Goal: Task Accomplishment & Management: Use online tool/utility

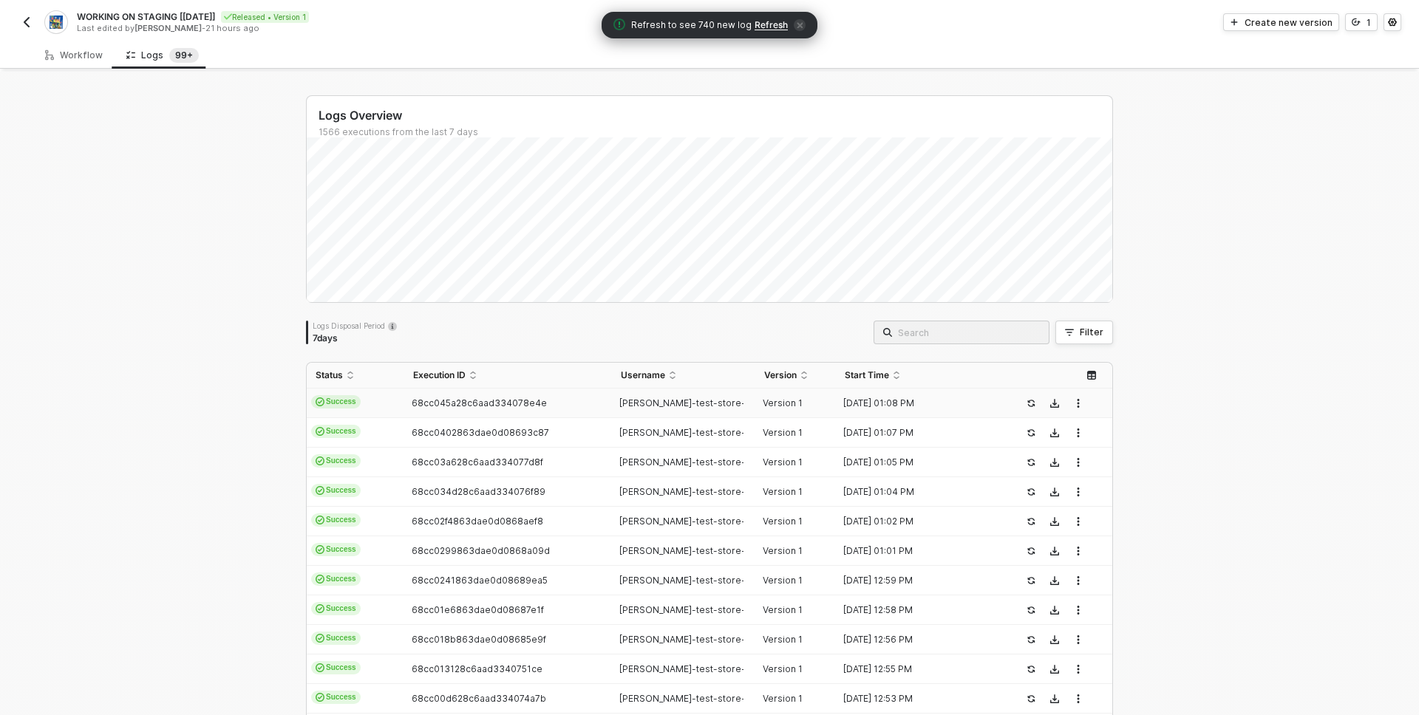
click at [51, 245] on div "Logs Overview 1566 executions from the last 7 days Logs Disposal Period 7 days …" at bounding box center [709, 559] width 1419 height 974
click at [75, 47] on div "Workflow" at bounding box center [73, 54] width 81 height 27
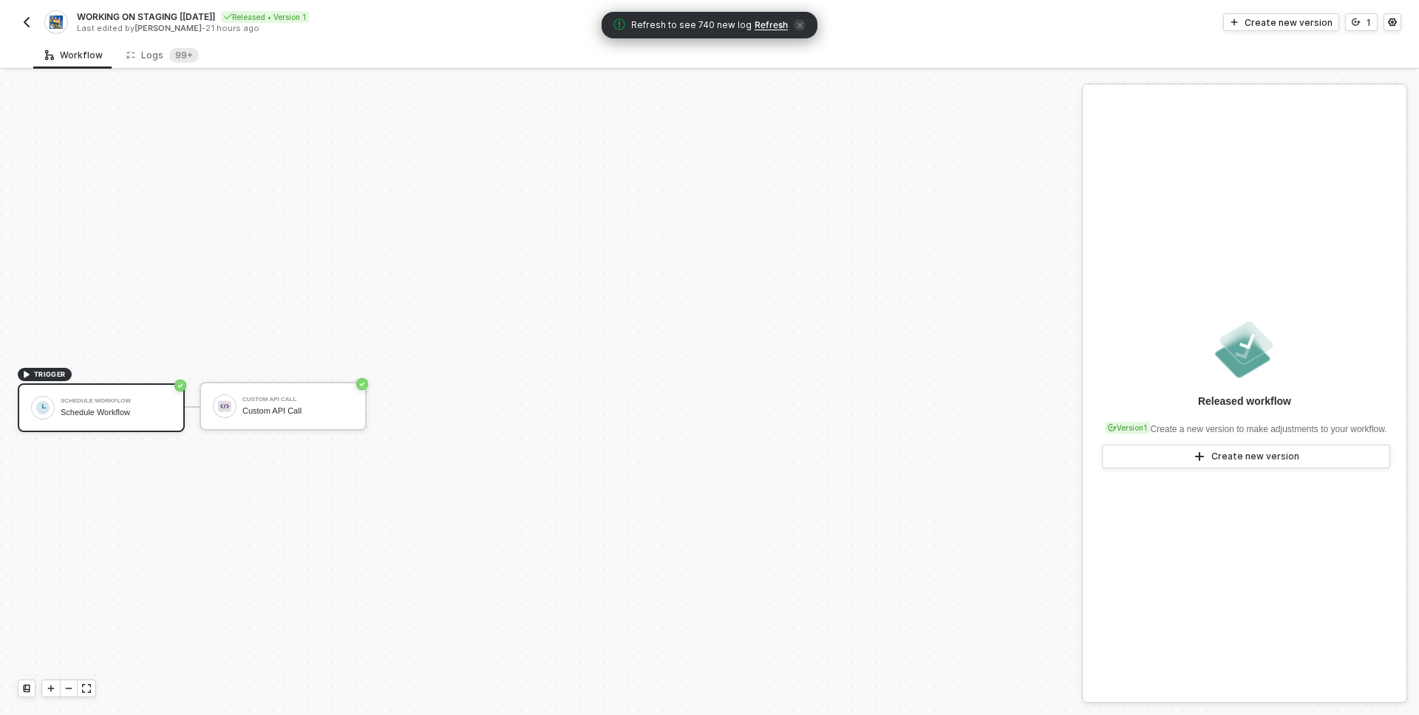
click at [24, 19] on img "button" at bounding box center [27, 22] width 12 height 12
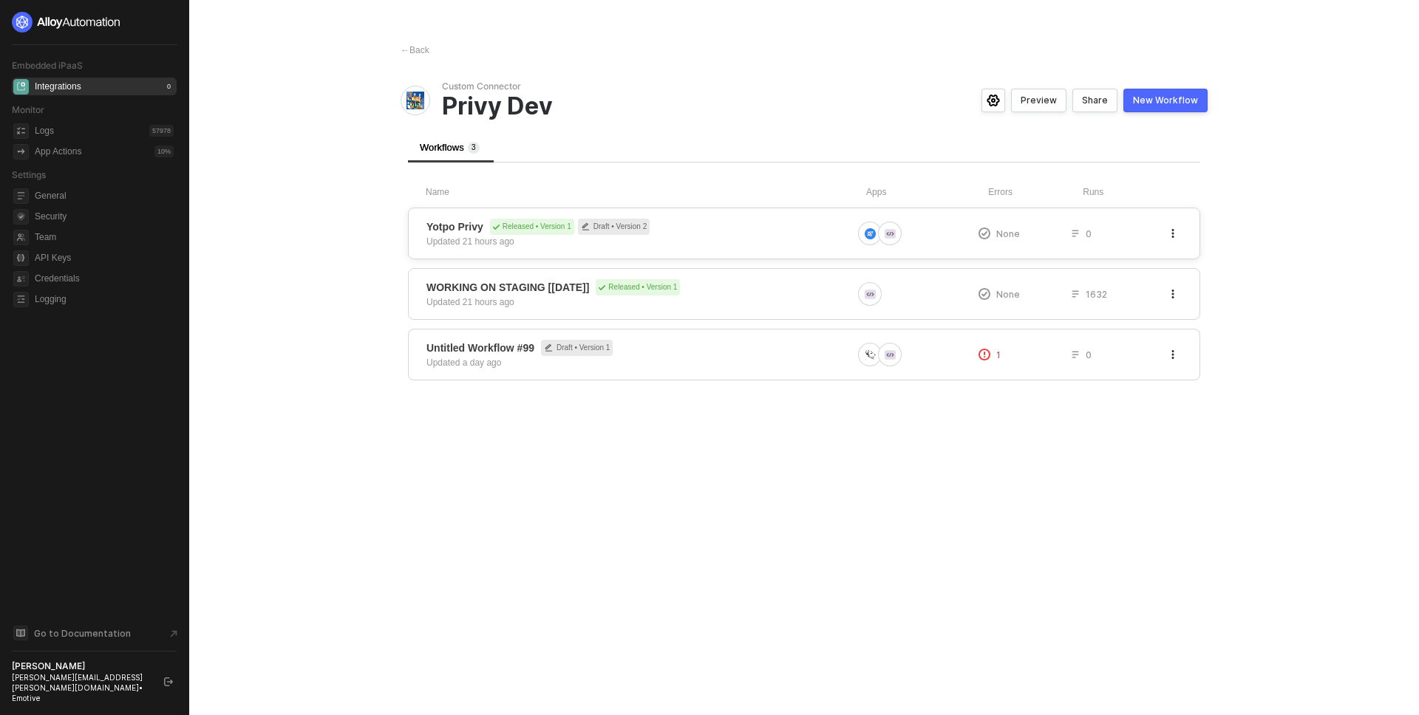
click at [719, 222] on span "Yotpo Privy Released • Version 1 Draft • Version 2" at bounding box center [639, 227] width 426 height 16
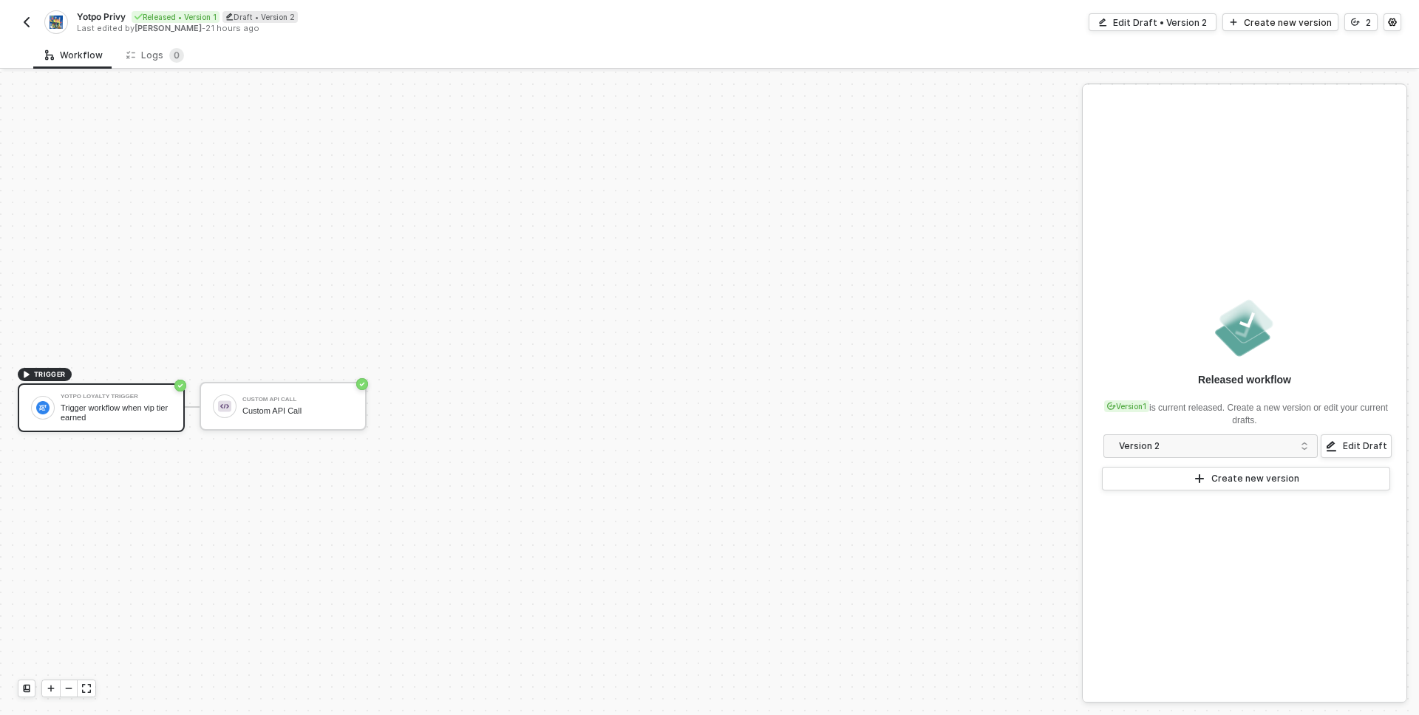
scroll to position [27, 0]
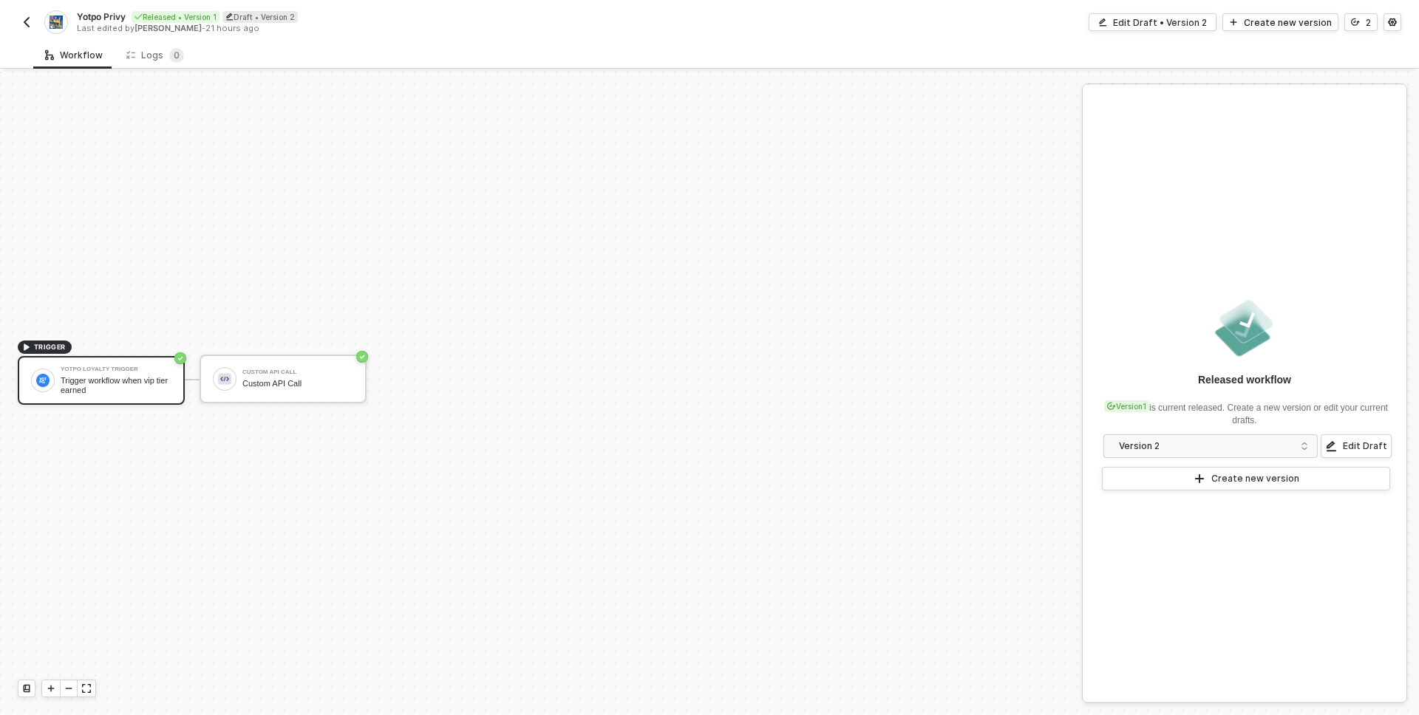
click at [21, 19] on img "button" at bounding box center [27, 22] width 12 height 12
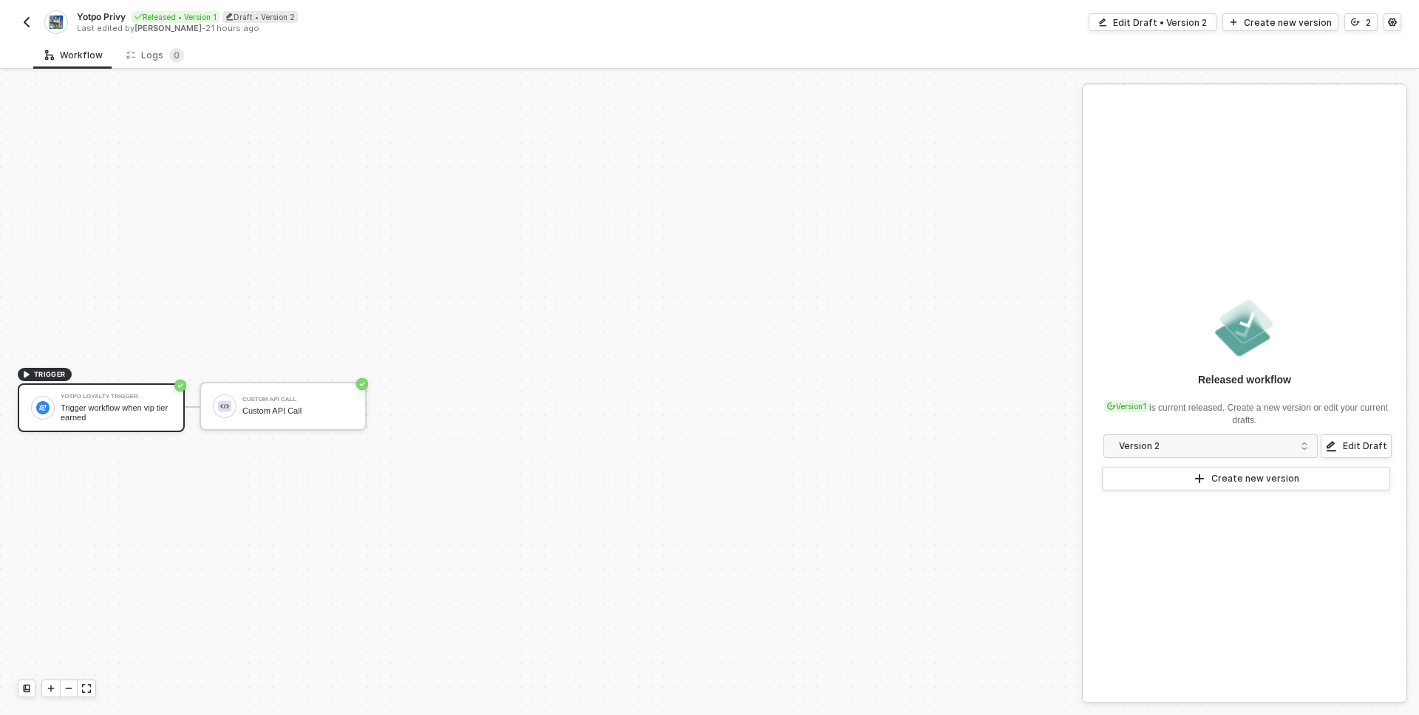
scroll to position [27, 0]
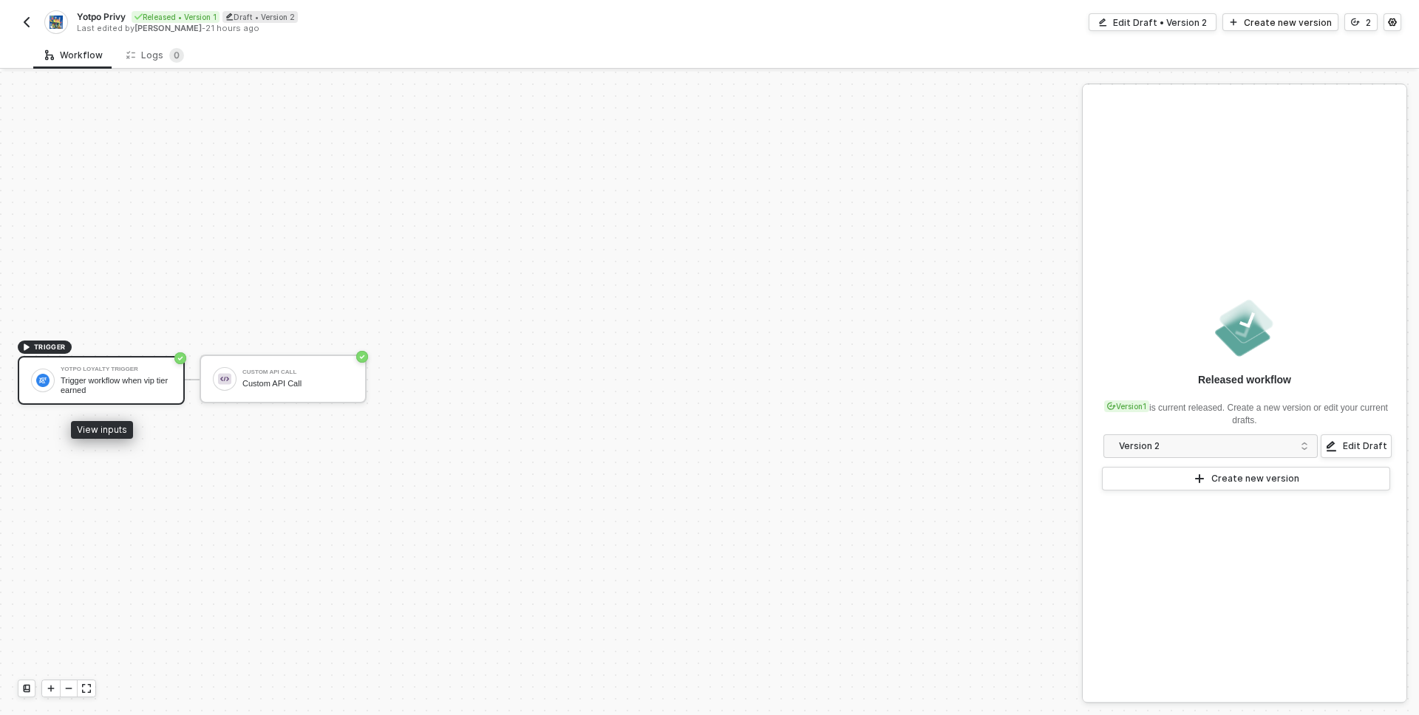
click at [109, 375] on div "Yotpo Loyalty Trigger Trigger workflow when vip tier earned" at bounding box center [116, 381] width 111 height 28
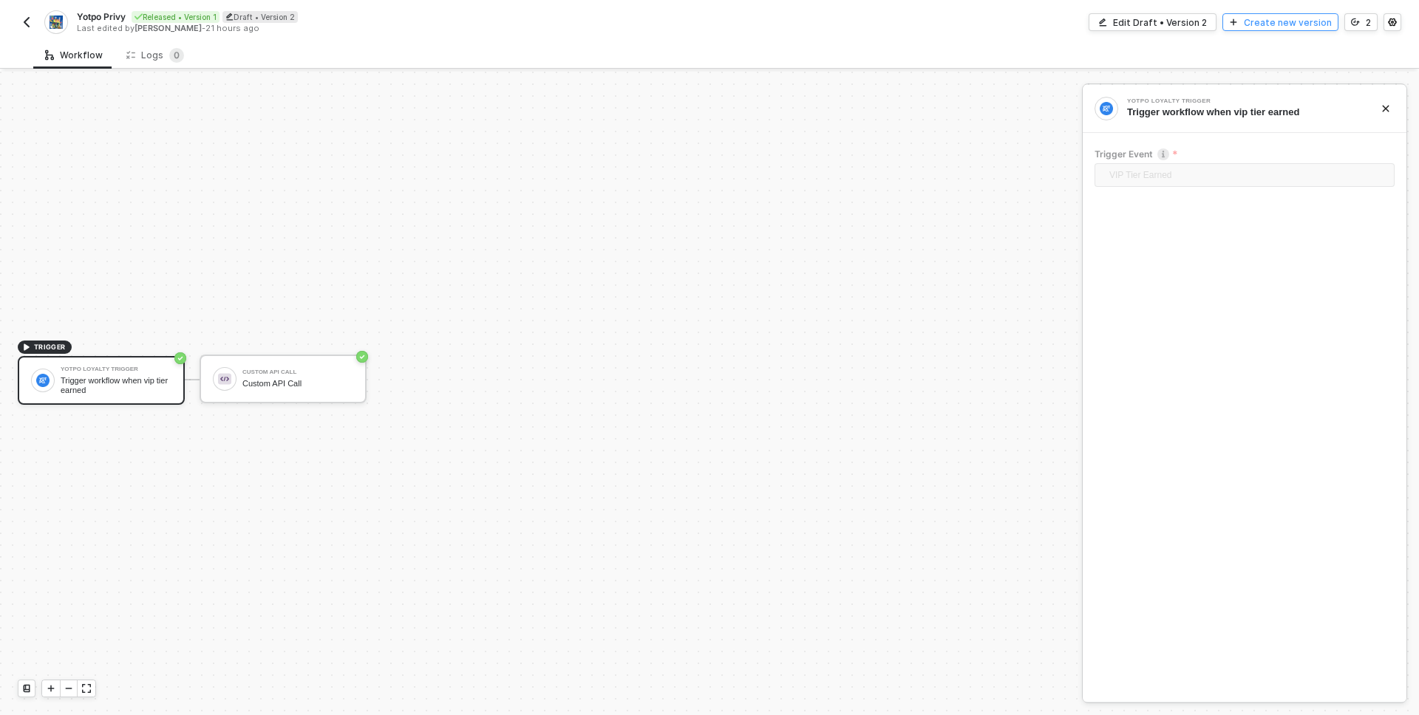
click at [1264, 26] on div "Create new version" at bounding box center [1288, 22] width 88 height 13
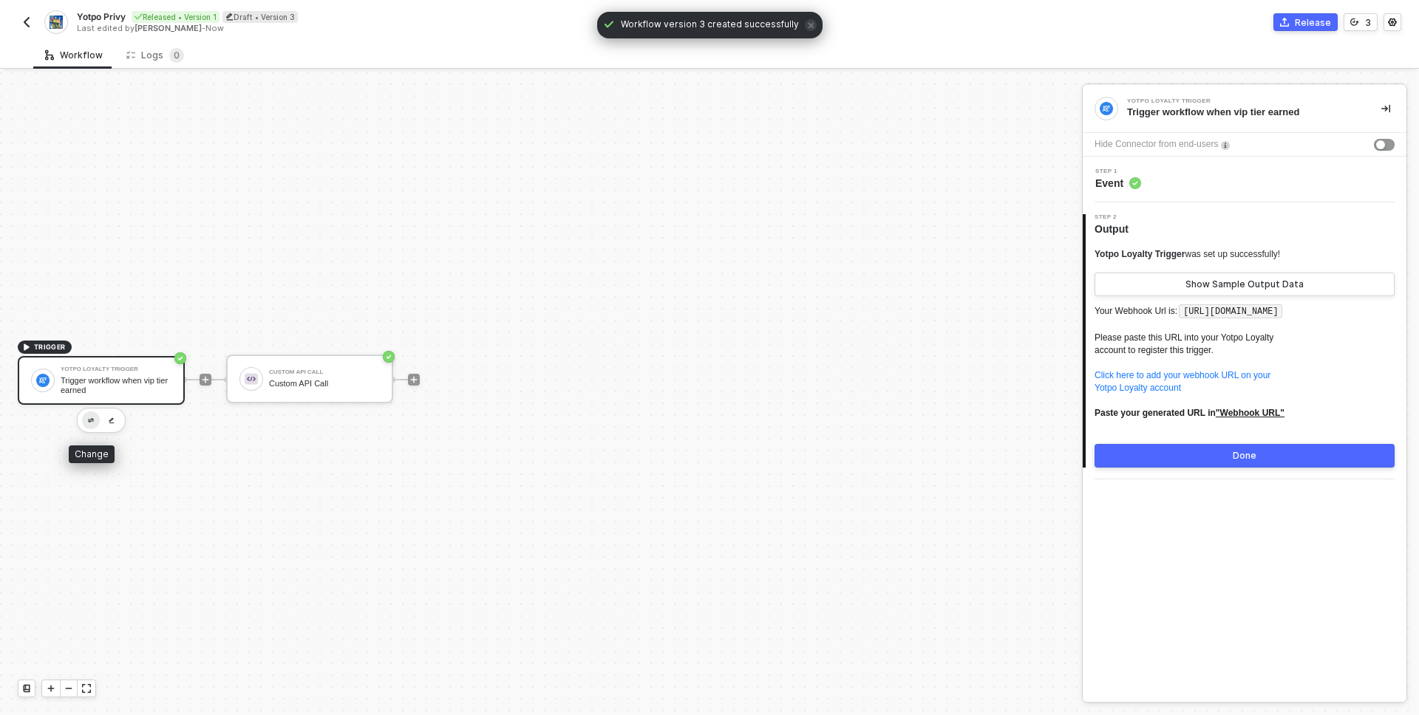
click at [89, 419] on img "button" at bounding box center [91, 420] width 6 height 5
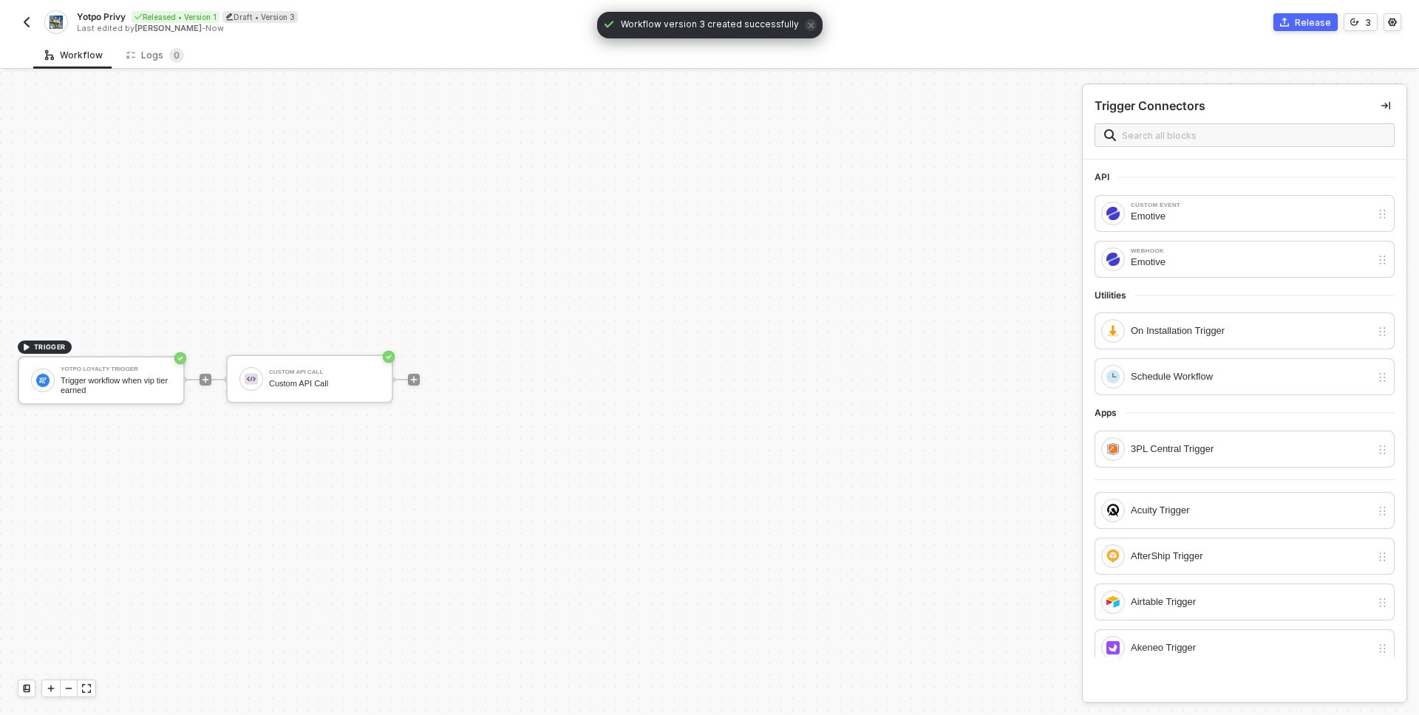
click at [1259, 163] on div "API Custom Event Emotive Webhook Emotive Utilities On Installation Trigger Sche…" at bounding box center [1245, 409] width 324 height 498
click at [1196, 132] on input "text" at bounding box center [1253, 135] width 263 height 16
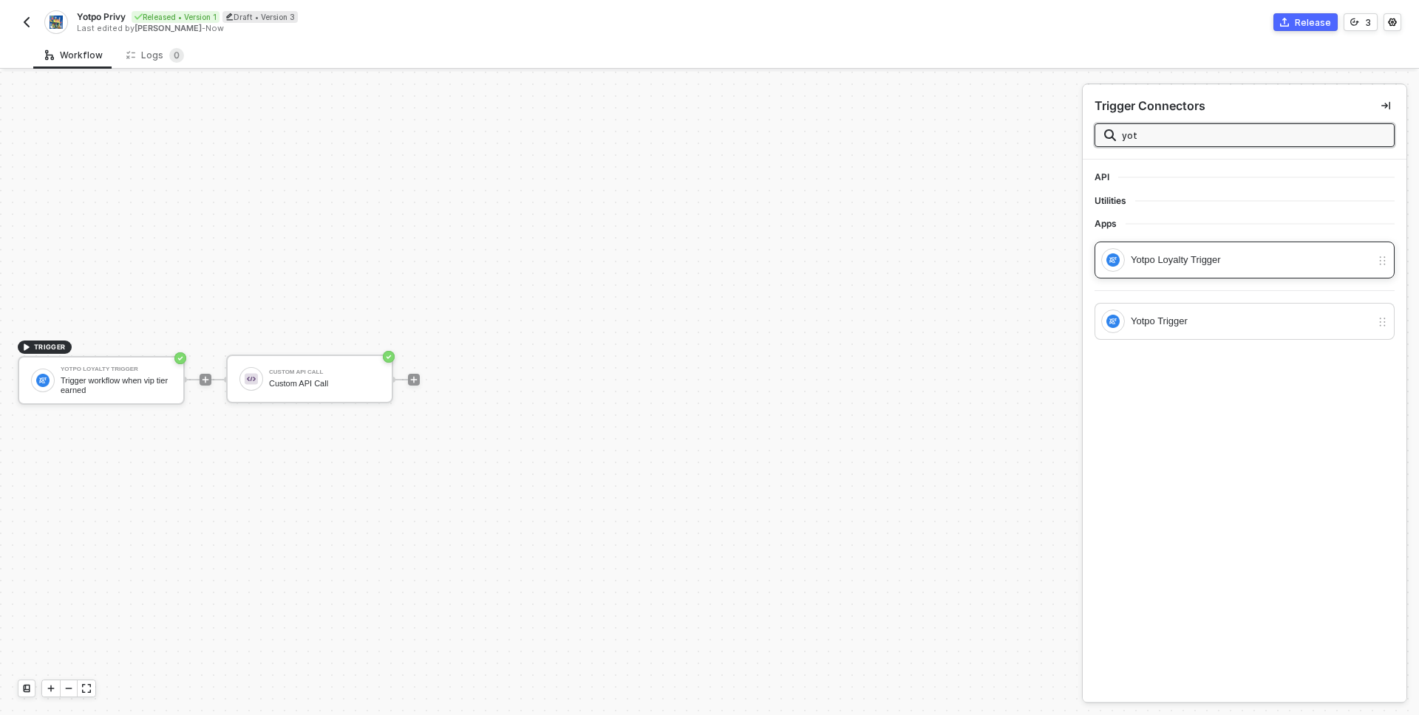
type input "yot"
click at [1200, 264] on div "Yotpo Loyalty Trigger" at bounding box center [1251, 260] width 240 height 16
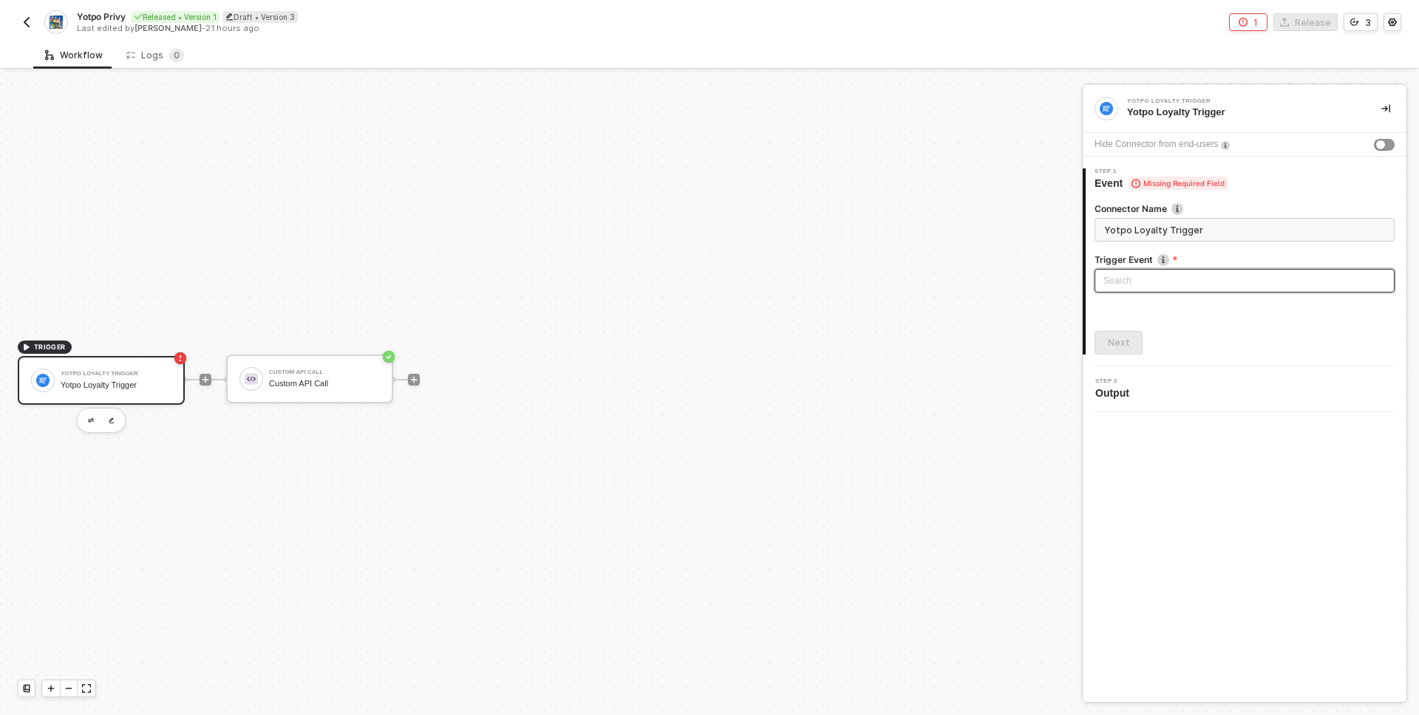
click at [1188, 279] on input "search" at bounding box center [1244, 281] width 282 height 22
type input "change"
click at [1153, 332] on div "VIP Tier Status Changed" at bounding box center [1244, 334] width 276 height 16
type input "Trigger workflow when vip tier status changed"
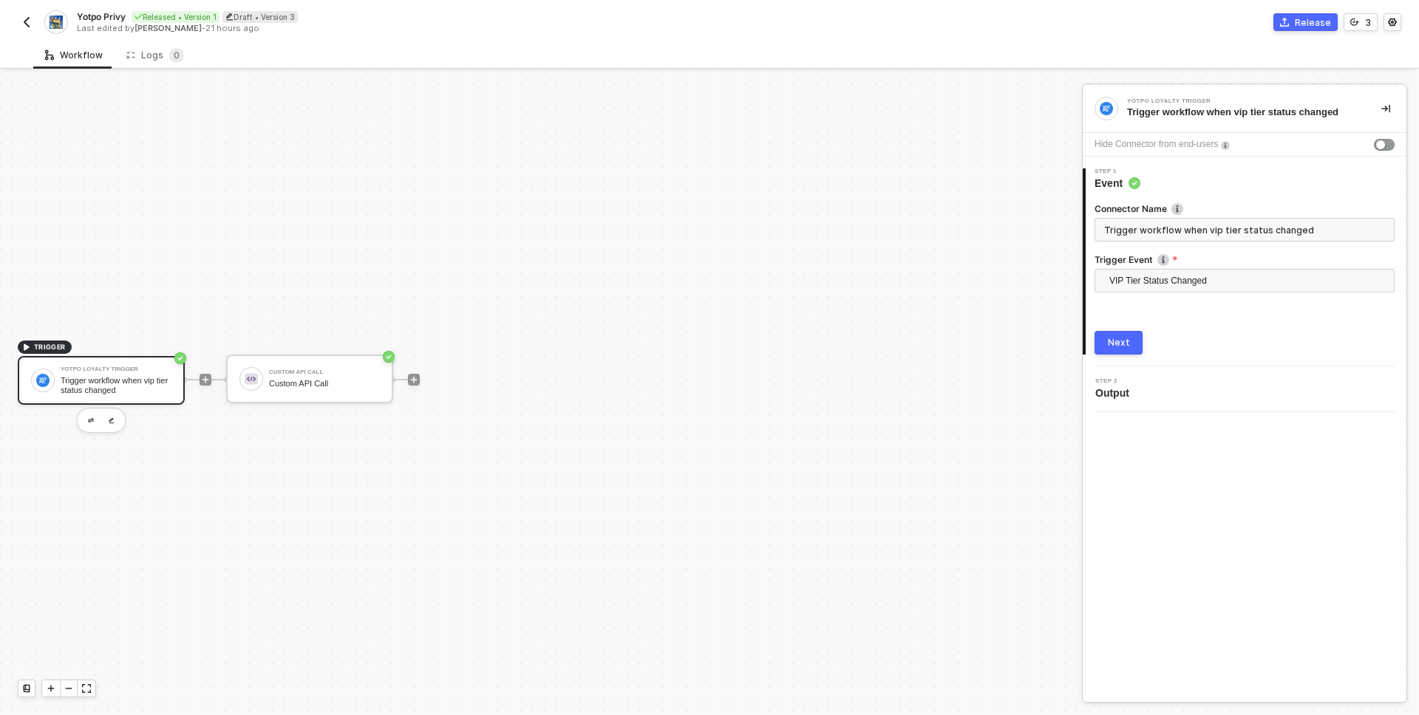
click at [27, 21] on img "button" at bounding box center [27, 22] width 12 height 12
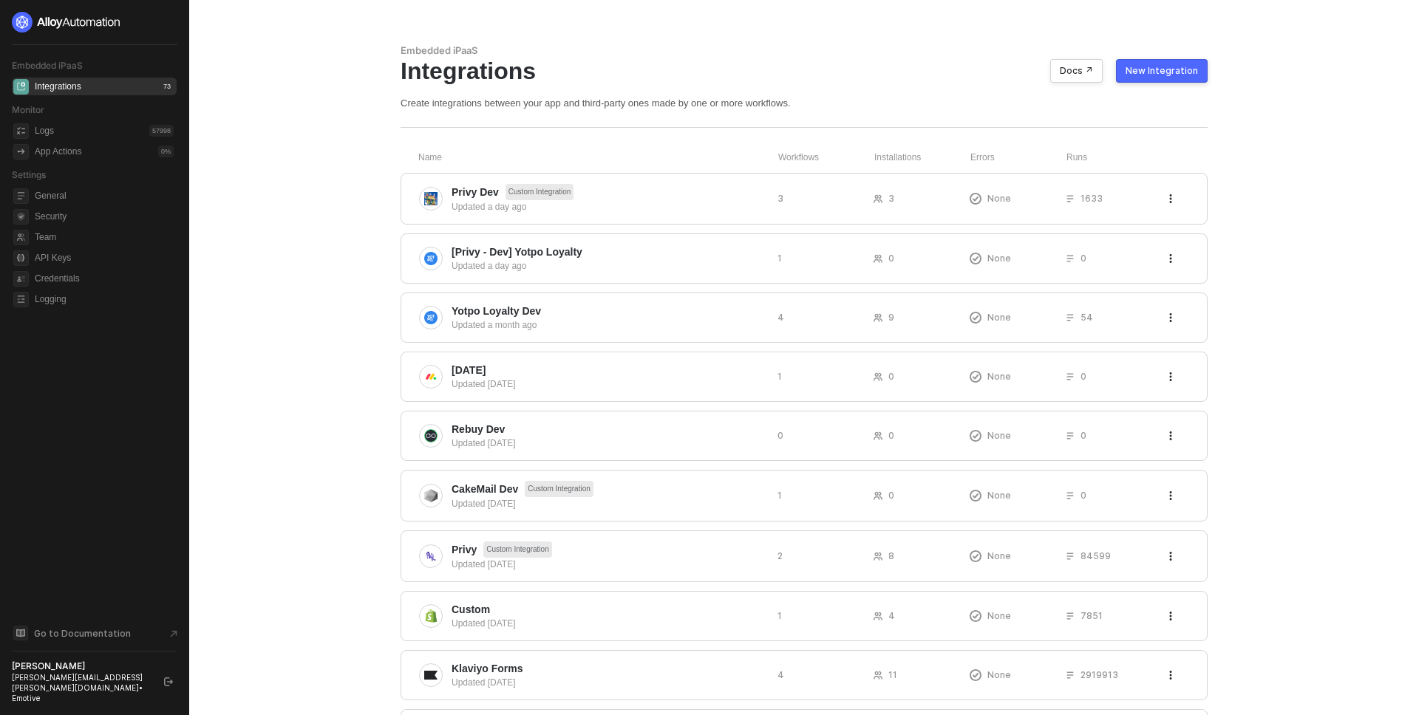
click at [1173, 72] on div "New Integration" at bounding box center [1162, 71] width 72 height 12
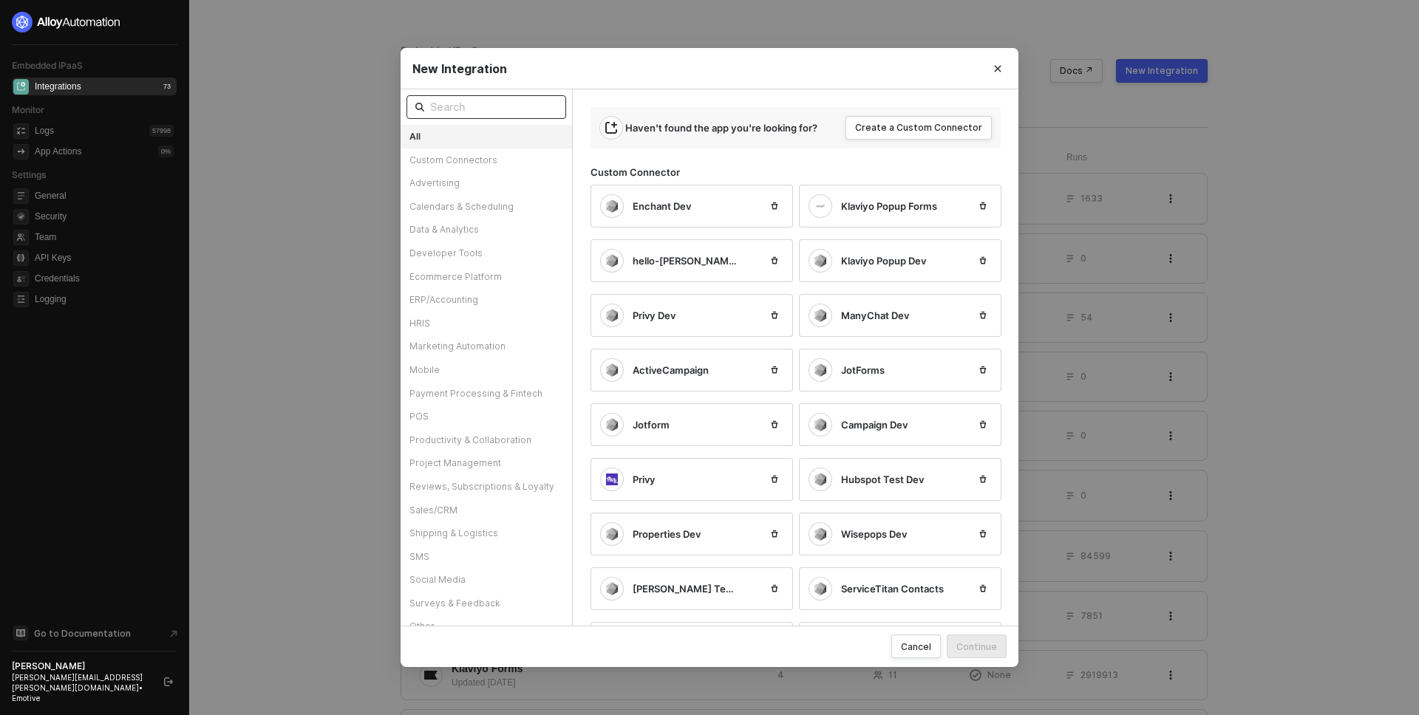
click at [460, 103] on input "text" at bounding box center [493, 107] width 127 height 16
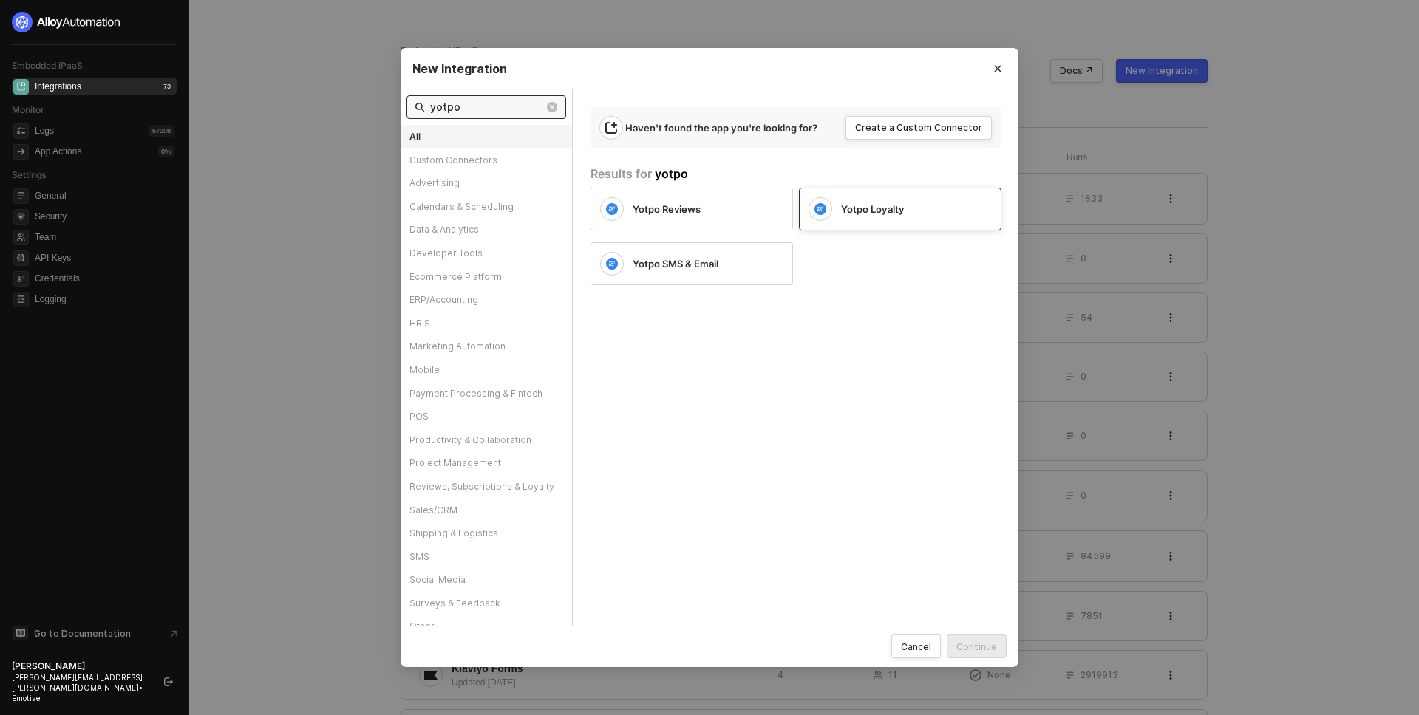
type input "yotpo"
click at [852, 208] on span "Yotpo Loyalty" at bounding box center [873, 209] width 64 height 13
click at [975, 642] on div "Continue" at bounding box center [976, 647] width 41 height 13
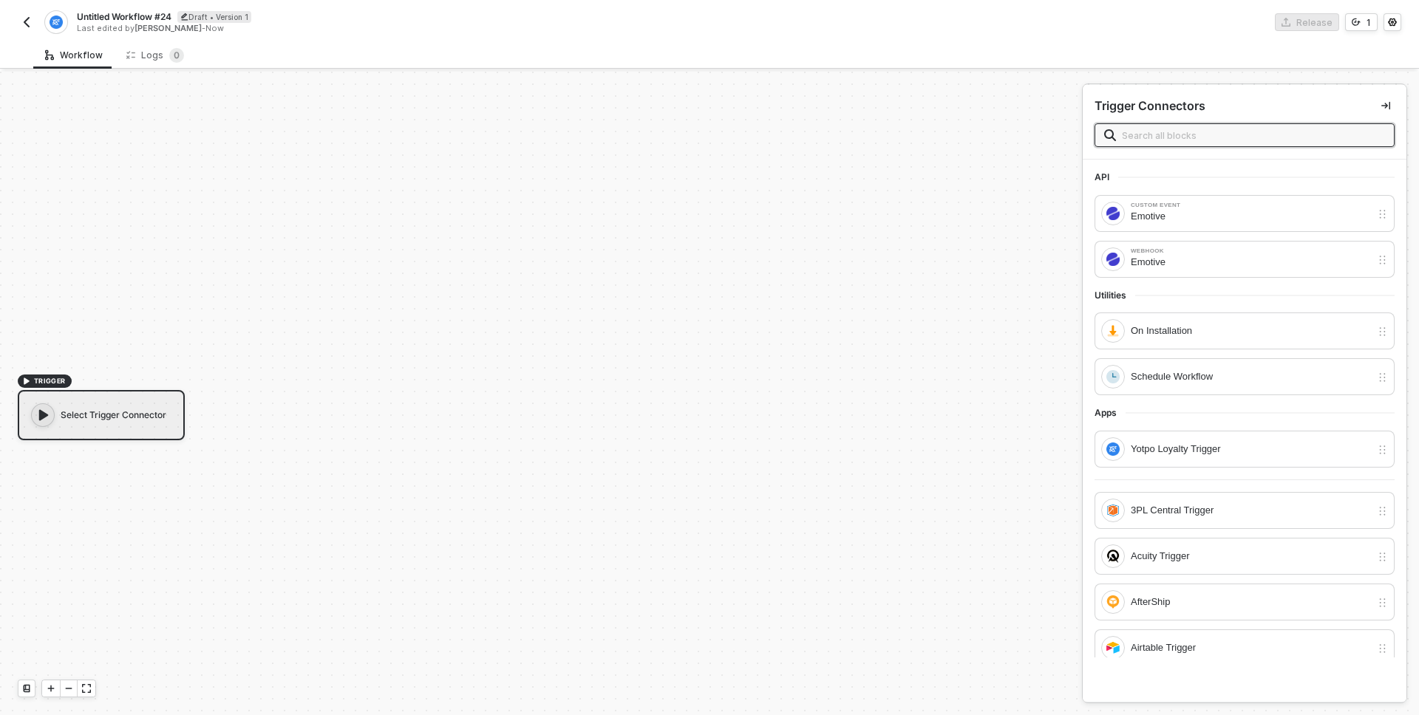
scroll to position [27, 0]
click at [1201, 129] on input "text" at bounding box center [1253, 135] width 263 height 16
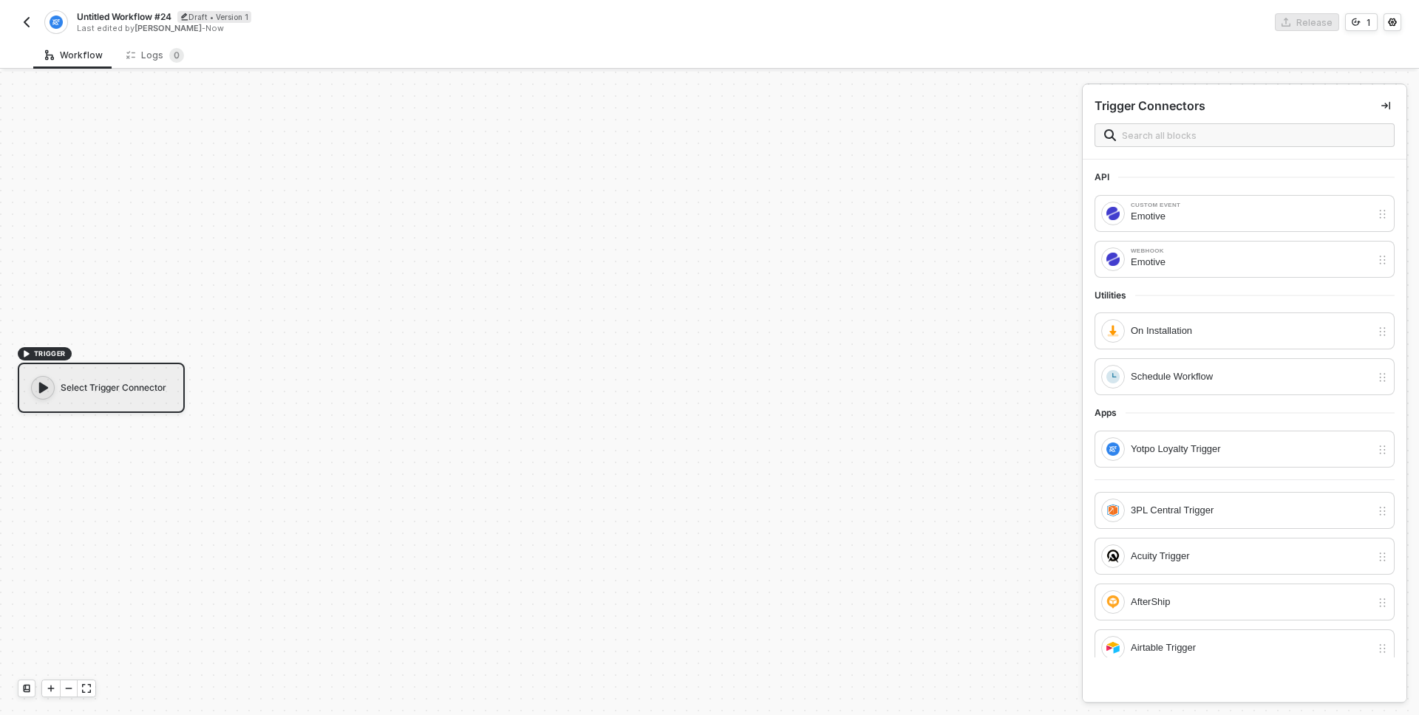
click at [23, 23] on img "button" at bounding box center [27, 22] width 12 height 12
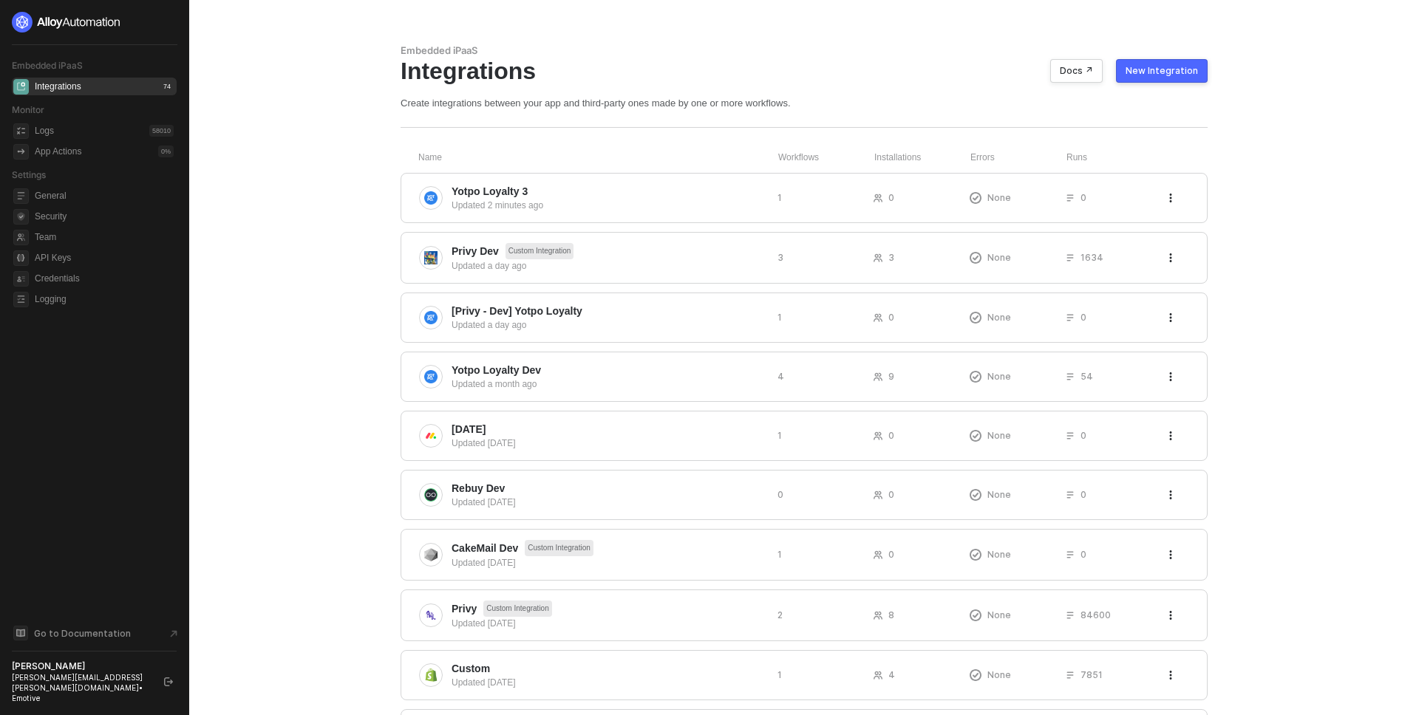
click at [1174, 69] on div "New Integration" at bounding box center [1162, 71] width 72 height 12
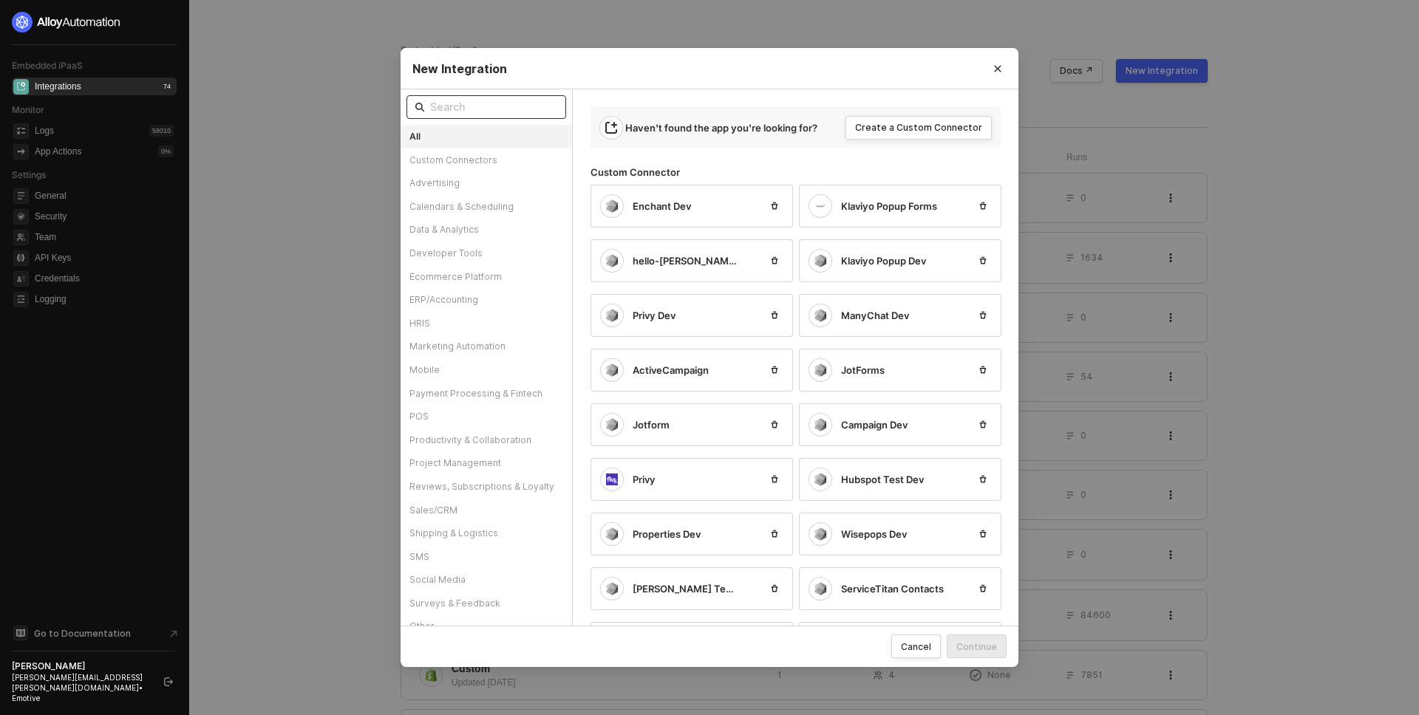
click at [483, 102] on input "text" at bounding box center [493, 107] width 127 height 16
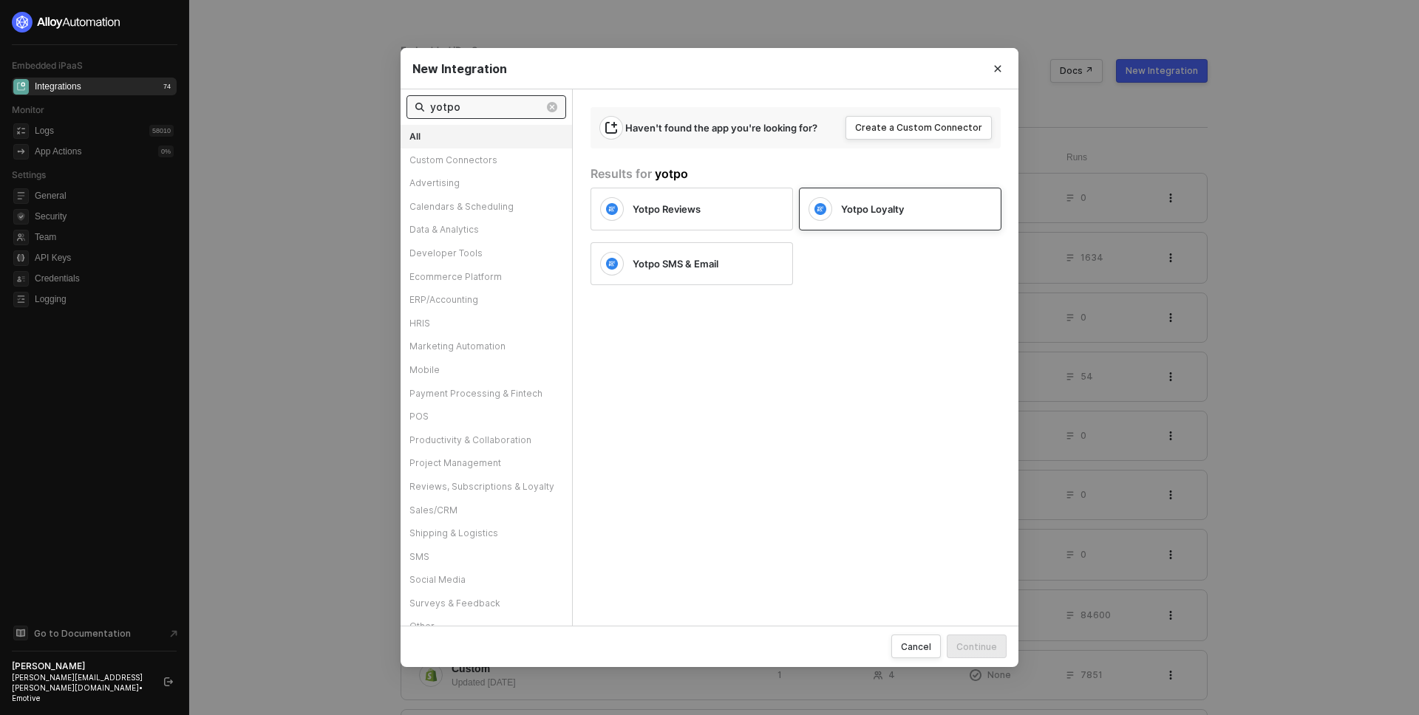
type input "yotpo"
click at [920, 220] on div "Yotpo Loyalty" at bounding box center [889, 209] width 160 height 24
click at [982, 641] on div "Continue" at bounding box center [976, 647] width 41 height 13
